Goal: Understand process/instructions: Learn how to perform a task or action

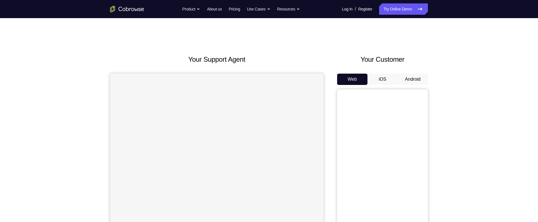
scroll to position [41, 0]
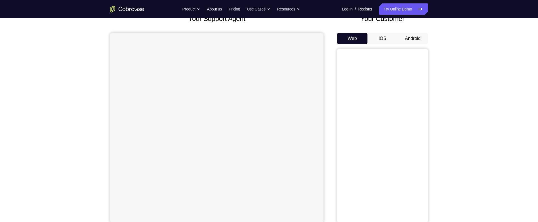
click at [417, 39] on button "Android" at bounding box center [413, 38] width 30 height 11
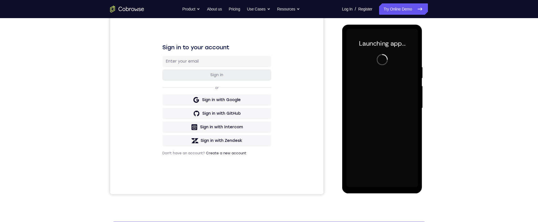
scroll to position [70, 0]
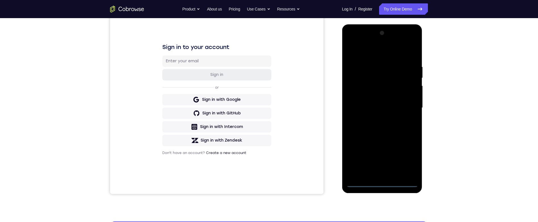
click at [384, 182] on div at bounding box center [382, 108] width 72 height 159
click at [411, 154] on div at bounding box center [382, 108] width 72 height 159
click at [399, 53] on div at bounding box center [382, 108] width 72 height 159
click at [406, 104] on div at bounding box center [382, 108] width 72 height 159
click at [375, 118] on div at bounding box center [382, 108] width 72 height 159
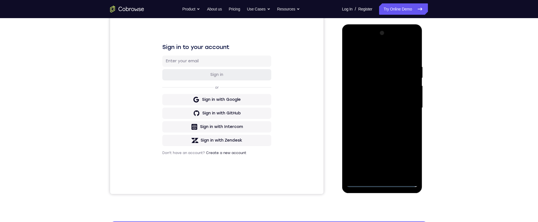
click at [404, 97] on div at bounding box center [382, 108] width 72 height 159
click at [399, 100] on div at bounding box center [382, 108] width 72 height 159
click at [403, 107] on div at bounding box center [382, 108] width 72 height 159
click at [402, 109] on div at bounding box center [382, 108] width 72 height 159
click at [397, 107] on div at bounding box center [382, 108] width 72 height 159
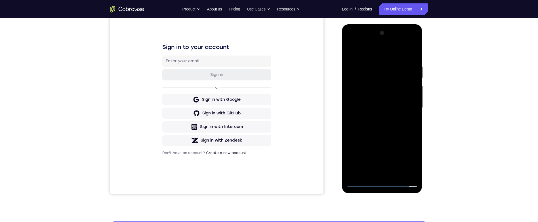
click at [396, 117] on div at bounding box center [382, 108] width 72 height 159
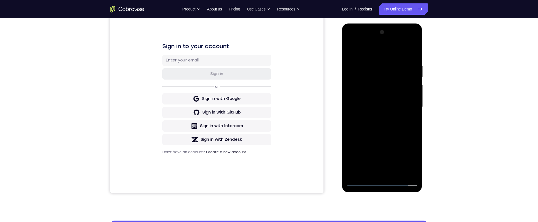
click at [410, 52] on div at bounding box center [382, 107] width 72 height 159
click at [413, 54] on div at bounding box center [382, 107] width 72 height 159
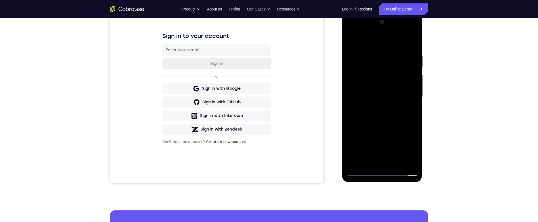
scroll to position [75, 0]
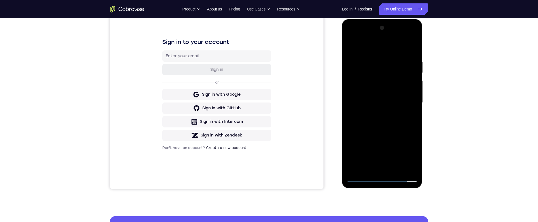
click at [398, 167] on div at bounding box center [382, 103] width 72 height 159
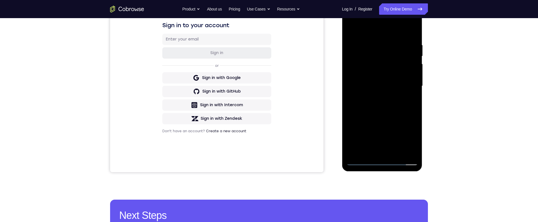
click at [396, 114] on div at bounding box center [382, 86] width 72 height 159
click at [406, 77] on div at bounding box center [382, 86] width 72 height 159
click at [438, 101] on div "Your Support Agent Your Customer Web iOS Android Next Steps We’d be happy to gi…" at bounding box center [268, 114] width 363 height 374
